Goal: Find specific page/section: Find specific page/section

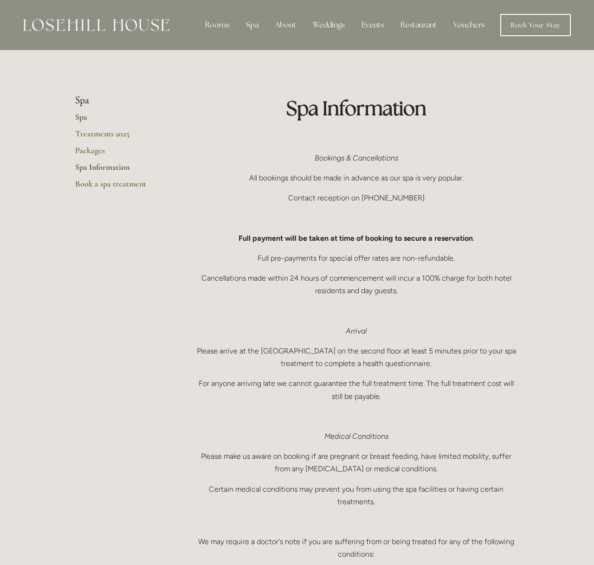
click at [82, 117] on link "Spa" at bounding box center [119, 120] width 89 height 17
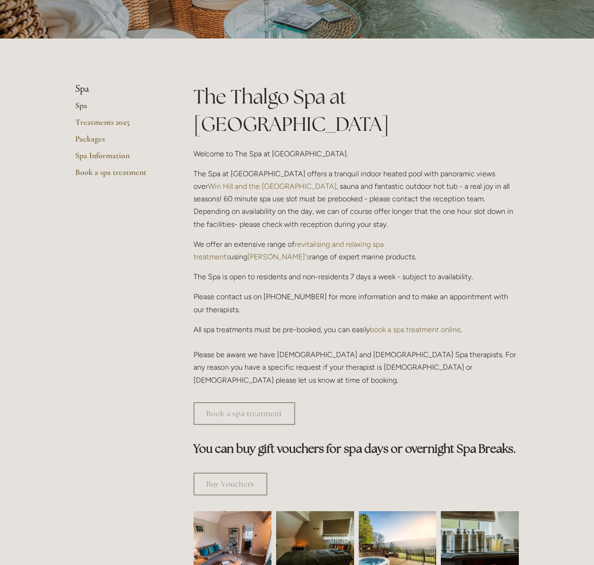
scroll to position [150, 0]
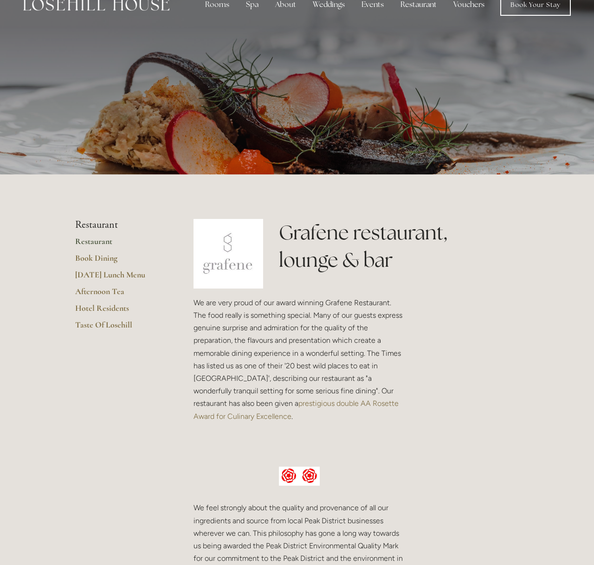
scroll to position [19, 0]
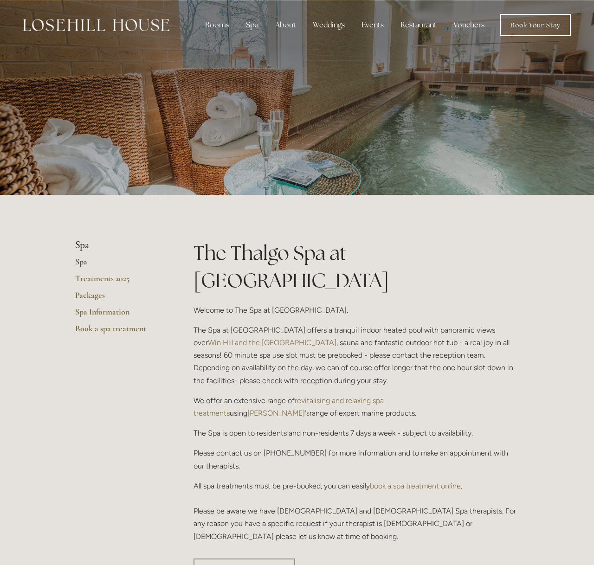
click at [77, 242] on li "Spa" at bounding box center [119, 246] width 89 height 12
